Goal: Obtain resource: Download file/media

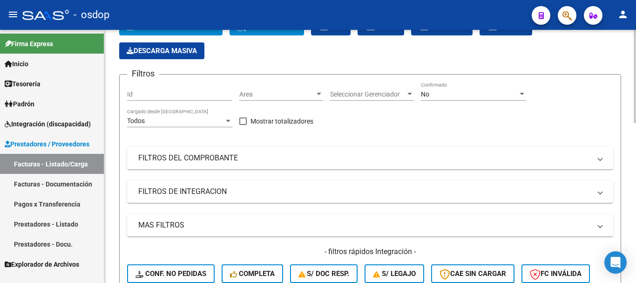
scroll to position [47, 0]
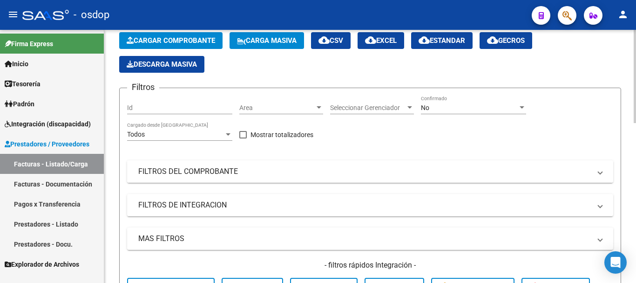
click at [510, 172] on mat-panel-title "FILTROS DEL COMPROBANTE" at bounding box center [364, 171] width 453 height 10
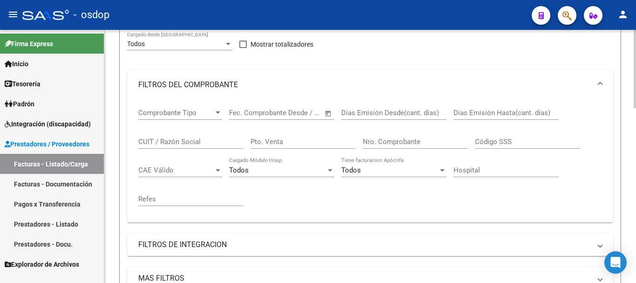
scroll to position [140, 0]
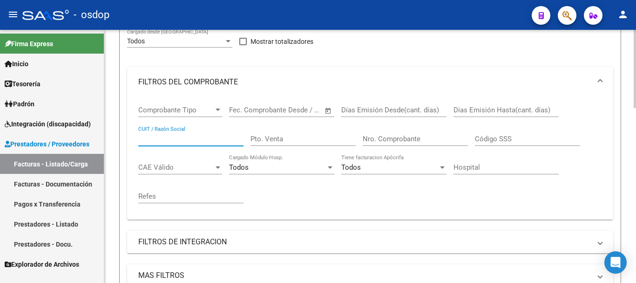
paste input "23179235544"
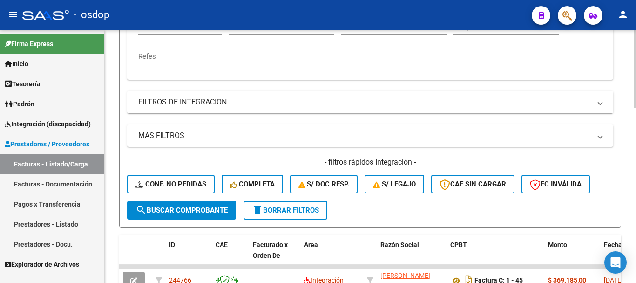
type input "23179235544"
click at [168, 212] on span "search Buscar Comprobante" at bounding box center [181, 210] width 92 height 8
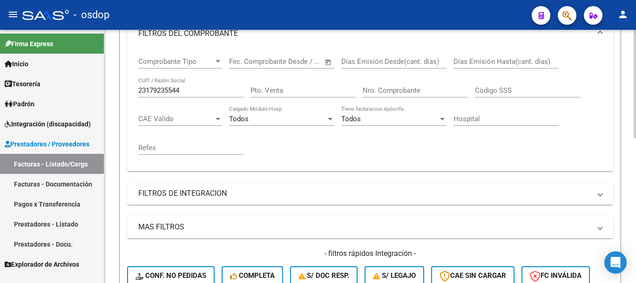
scroll to position [152, 0]
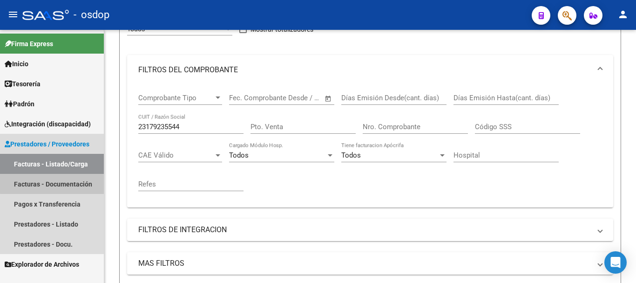
click at [63, 183] on link "Facturas - Documentación" at bounding box center [52, 184] width 104 height 20
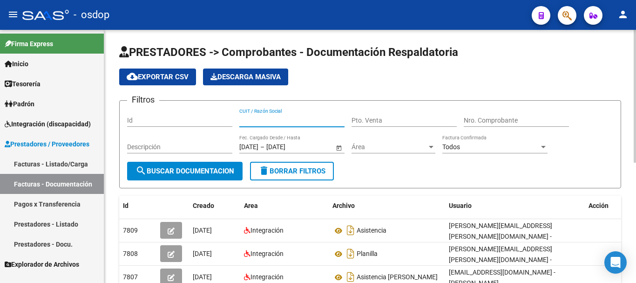
drag, startPoint x: 264, startPoint y: 115, endPoint x: 250, endPoint y: 121, distance: 15.2
paste input "23179235544"
type input "23179235544"
click at [185, 168] on span "search Buscar Documentacion" at bounding box center [184, 171] width 99 height 8
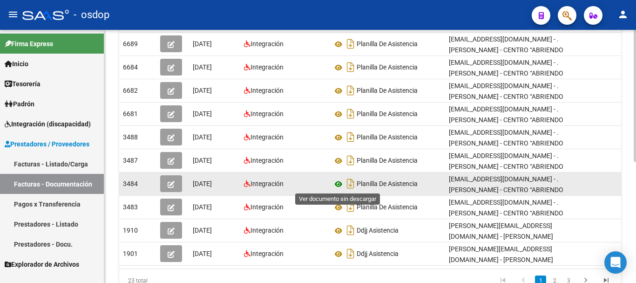
click at [337, 187] on icon at bounding box center [338, 183] width 12 height 11
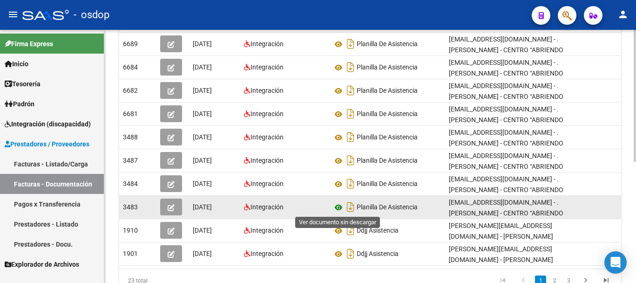
click at [337, 209] on icon at bounding box center [338, 207] width 12 height 11
click at [339, 206] on icon at bounding box center [338, 207] width 12 height 11
click at [169, 206] on icon "button" at bounding box center [171, 207] width 7 height 7
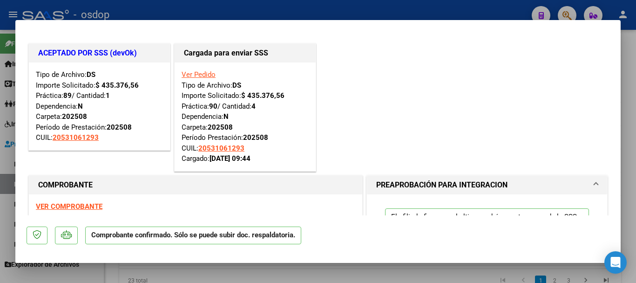
click at [630, 53] on div at bounding box center [318, 141] width 636 height 283
type input "$ 0,00"
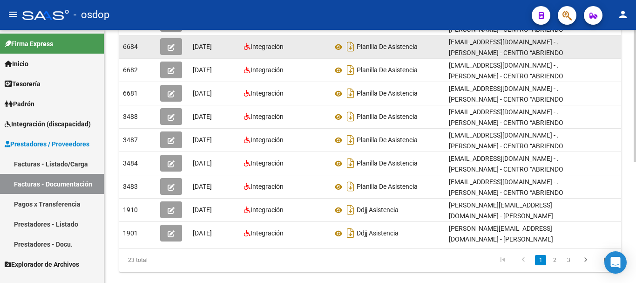
scroll to position [233, 0]
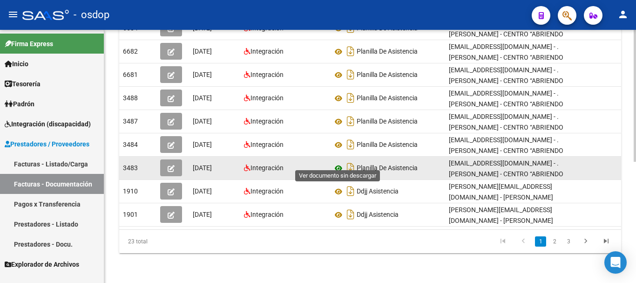
click at [339, 163] on icon at bounding box center [338, 168] width 12 height 11
